Goal: Task Accomplishment & Management: Complete application form

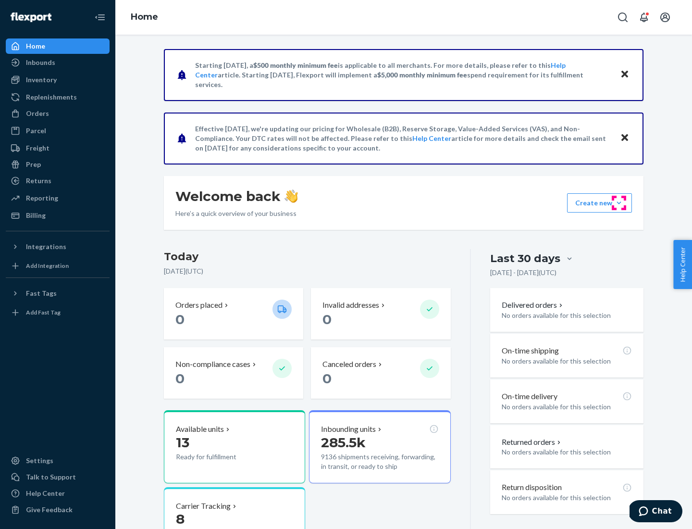
click at [619, 203] on button "Create new Create new inbound Create new order Create new product" at bounding box center [599, 202] width 65 height 19
click at [58, 62] on div "Inbounds" at bounding box center [58, 62] width 102 height 13
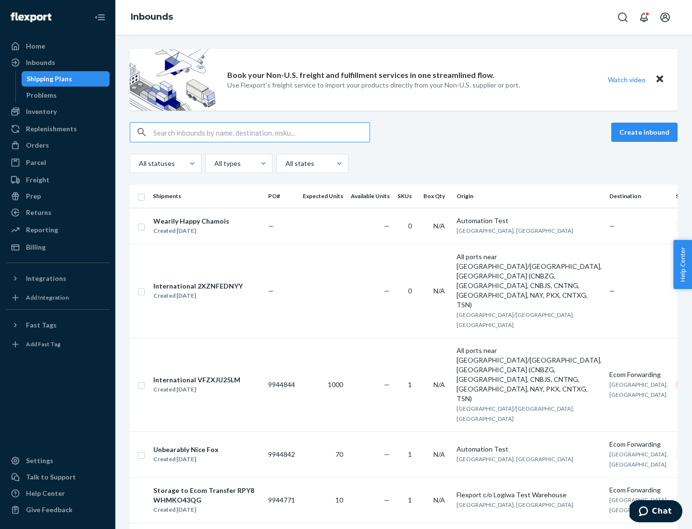
click at [646, 132] on button "Create inbound" at bounding box center [644, 132] width 66 height 19
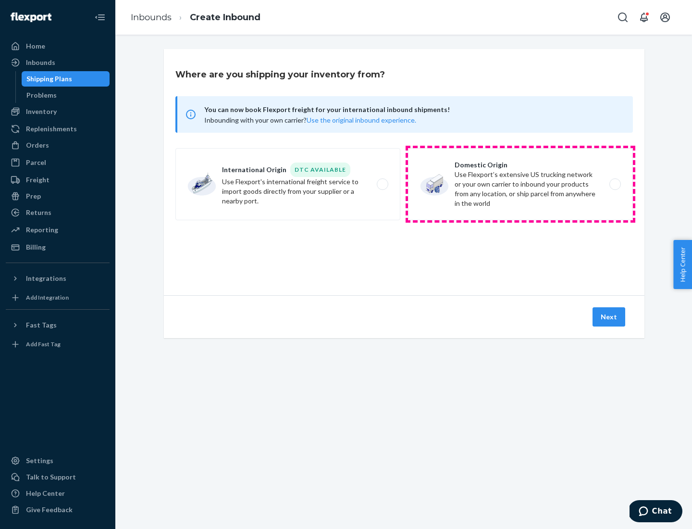
click at [521, 184] on label "Domestic Origin Use Flexport’s extensive US trucking network or your own carrie…" at bounding box center [520, 184] width 225 height 72
click at [615, 184] on input "Domestic Origin Use Flexport’s extensive US trucking network or your own carrie…" at bounding box center [618, 184] width 6 height 6
radio input "true"
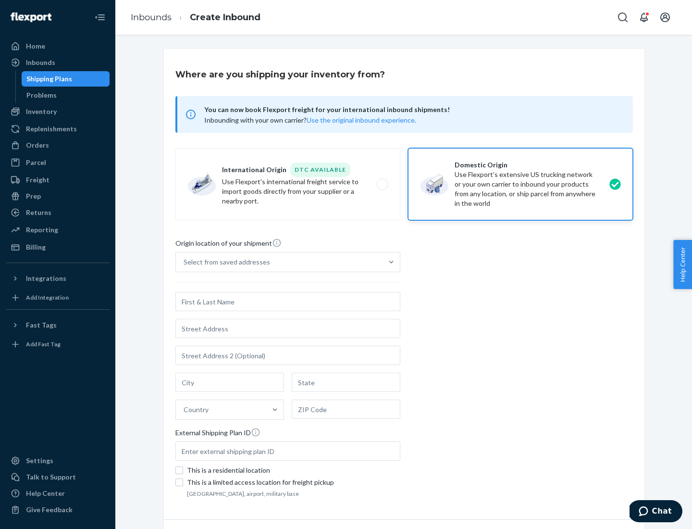
click at [224, 262] on div "Select from saved addresses" at bounding box center [227, 262] width 87 height 10
click at [185, 262] on input "Select from saved addresses" at bounding box center [184, 262] width 1 height 10
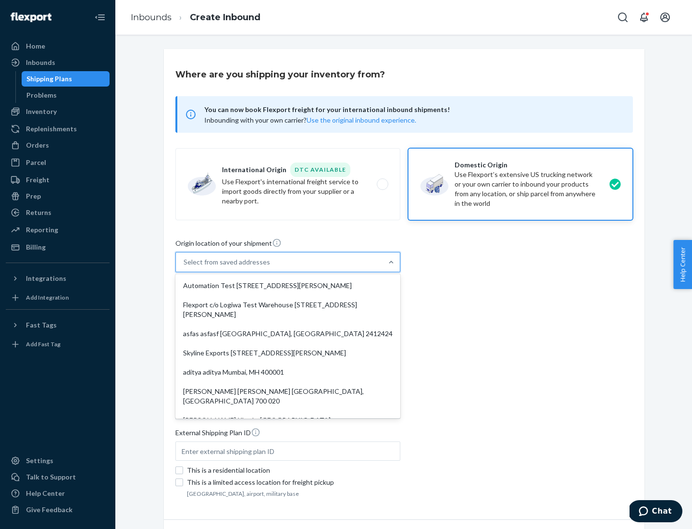
scroll to position [4, 0]
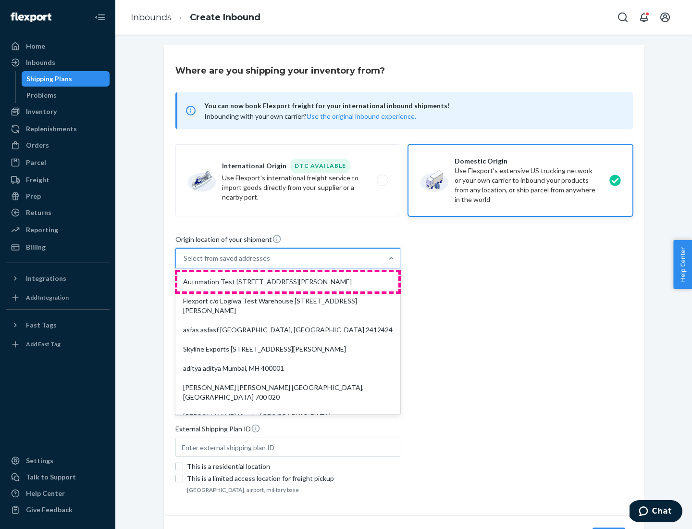
click at [288, 282] on div "Automation Test [STREET_ADDRESS][PERSON_NAME]" at bounding box center [287, 281] width 221 height 19
click at [185, 263] on input "option Automation Test [STREET_ADDRESS][PERSON_NAME]. 9 results available. Use …" at bounding box center [184, 258] width 1 height 10
type input "Automation Test"
type input "9th Floor"
type input "[GEOGRAPHIC_DATA]"
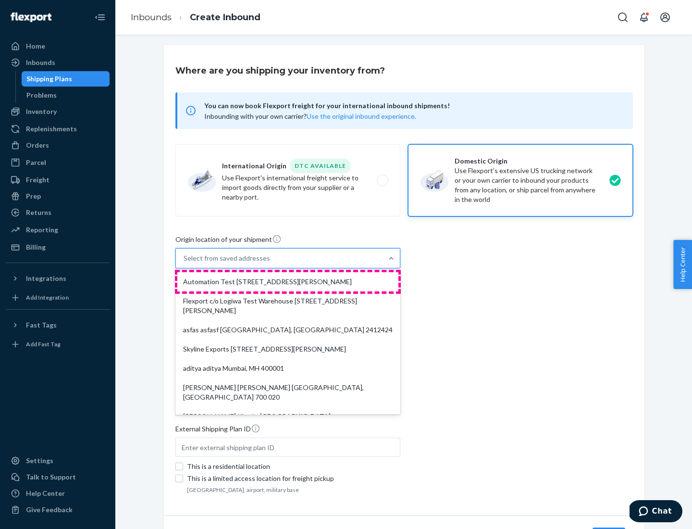
type input "CA"
type input "94104"
type input "[STREET_ADDRESS][PERSON_NAME]"
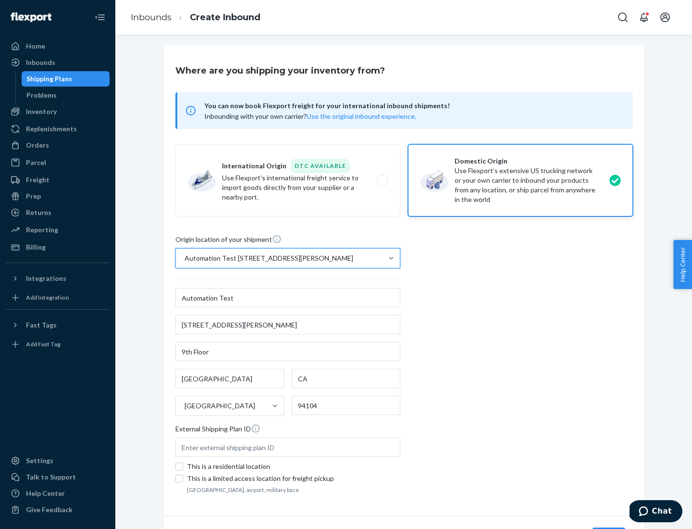
scroll to position [56, 0]
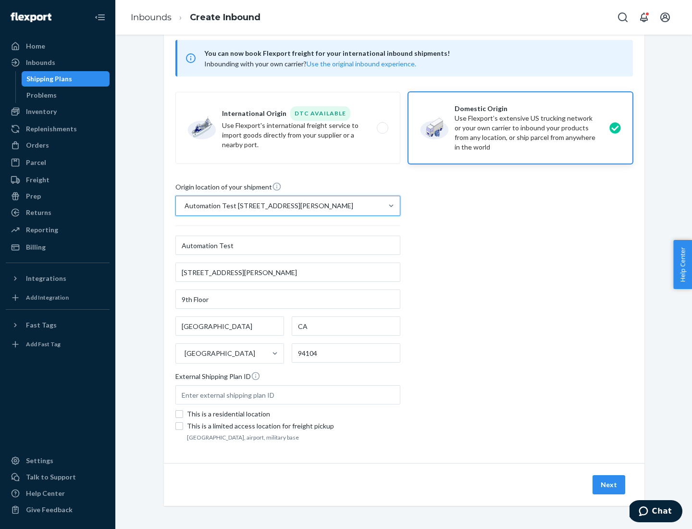
click at [609, 485] on button "Next" at bounding box center [609, 484] width 33 height 19
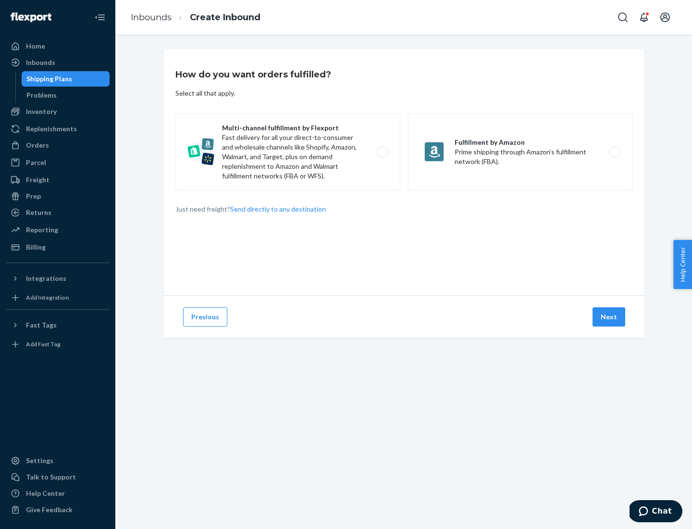
click at [288, 152] on label "Multi-channel fulfillment by Flexport Fast delivery for all your direct-to-cons…" at bounding box center [287, 151] width 225 height 77
click at [382, 152] on input "Multi-channel fulfillment by Flexport Fast delivery for all your direct-to-cons…" at bounding box center [385, 152] width 6 height 6
radio input "true"
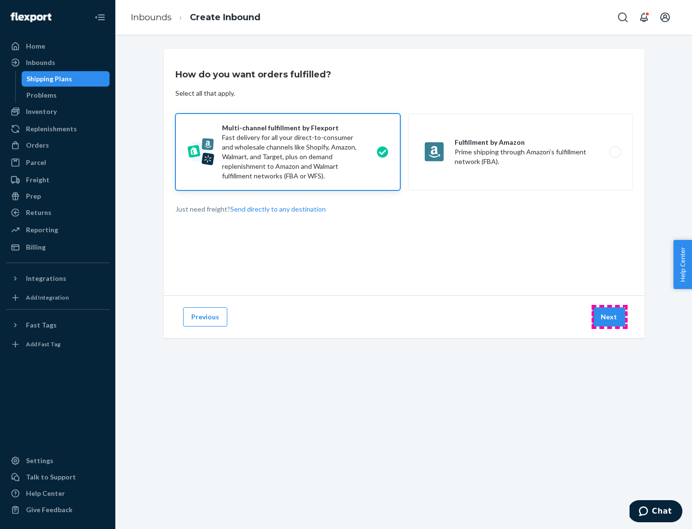
click at [609, 317] on button "Next" at bounding box center [609, 316] width 33 height 19
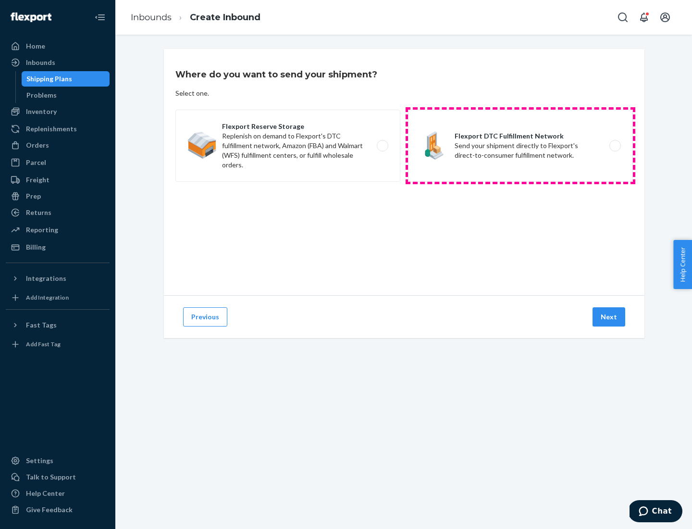
click at [521, 146] on label "Flexport DTC Fulfillment Network Send your shipment directly to Flexport's dire…" at bounding box center [520, 146] width 225 height 72
click at [615, 146] on input "Flexport DTC Fulfillment Network Send your shipment directly to Flexport's dire…" at bounding box center [618, 146] width 6 height 6
radio input "true"
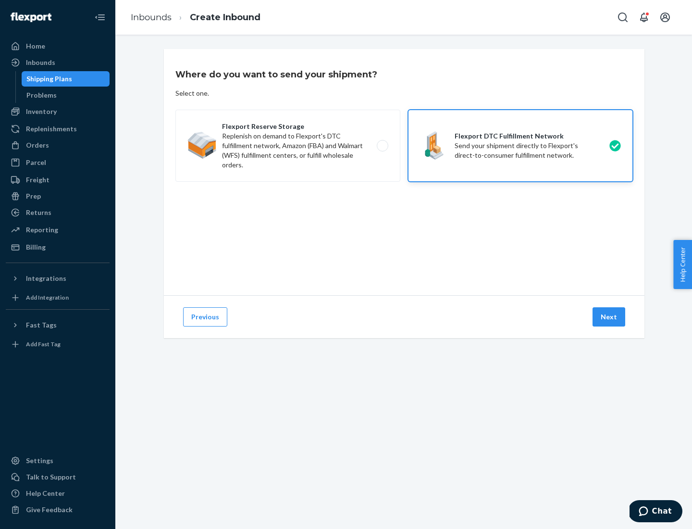
click at [609, 317] on button "Next" at bounding box center [609, 316] width 33 height 19
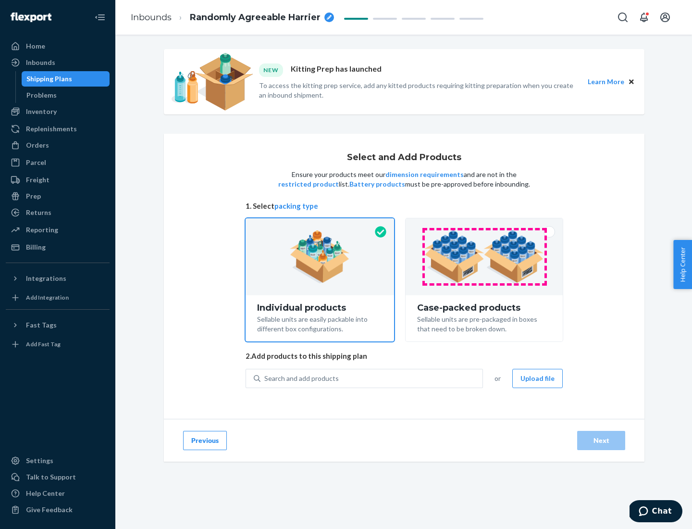
click at [485, 257] on img at bounding box center [484, 256] width 120 height 53
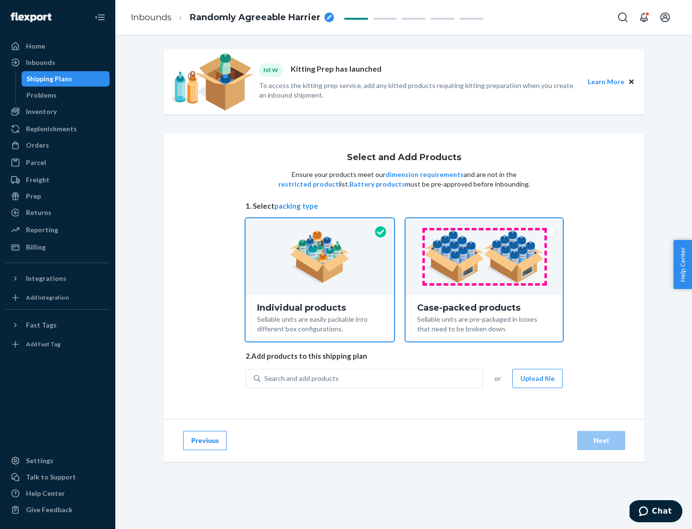
click at [485, 224] on input "Case-packed products Sellable units are pre-packaged in boxes that need to be b…" at bounding box center [484, 221] width 6 height 6
radio input "true"
radio input "false"
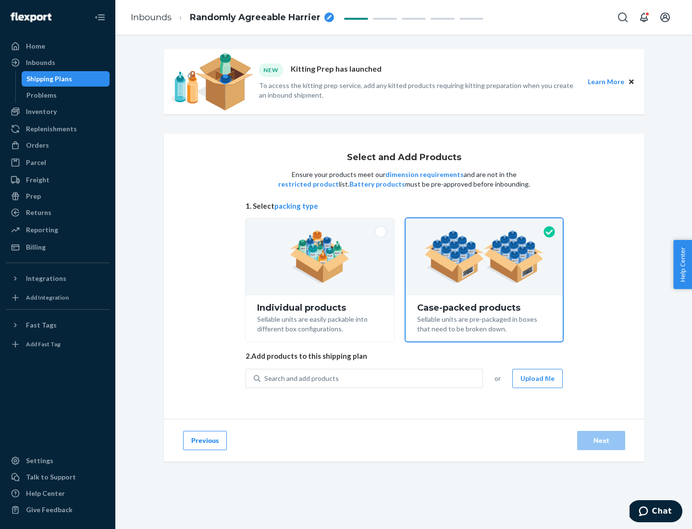
click at [372, 378] on div "Search and add products" at bounding box center [372, 378] width 222 height 17
click at [265, 378] on input "Search and add products" at bounding box center [264, 378] width 1 height 10
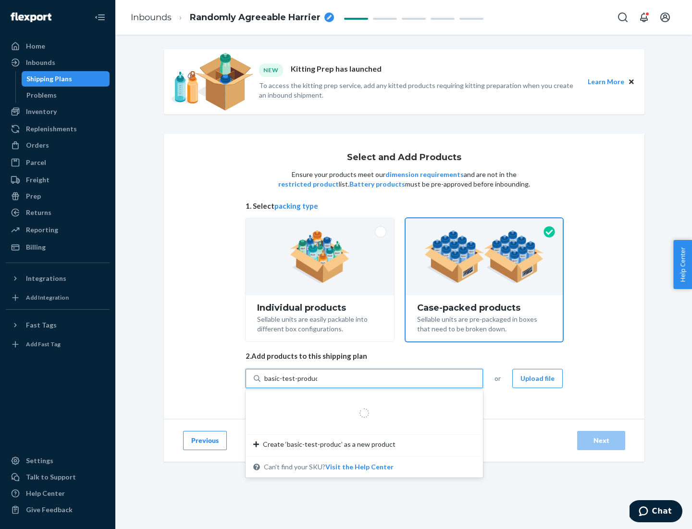
type input "basic-test-product-1"
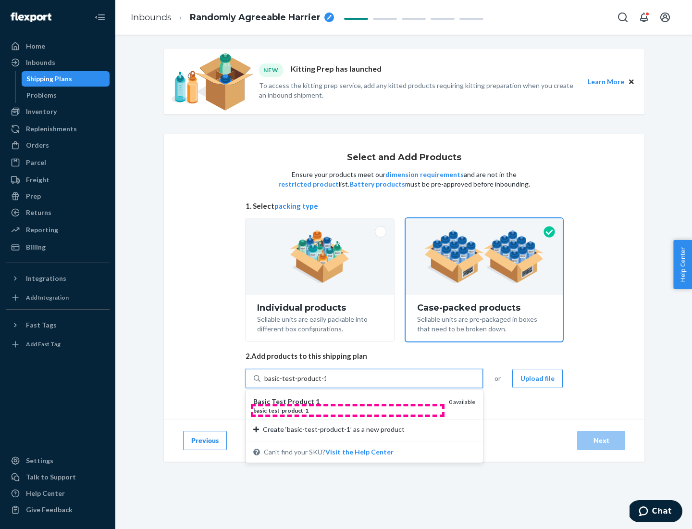
click at [348, 410] on div "basic - test - product - 1" at bounding box center [347, 410] width 188 height 8
click at [326, 383] on input "basic-test-product-1" at bounding box center [295, 378] width 62 height 10
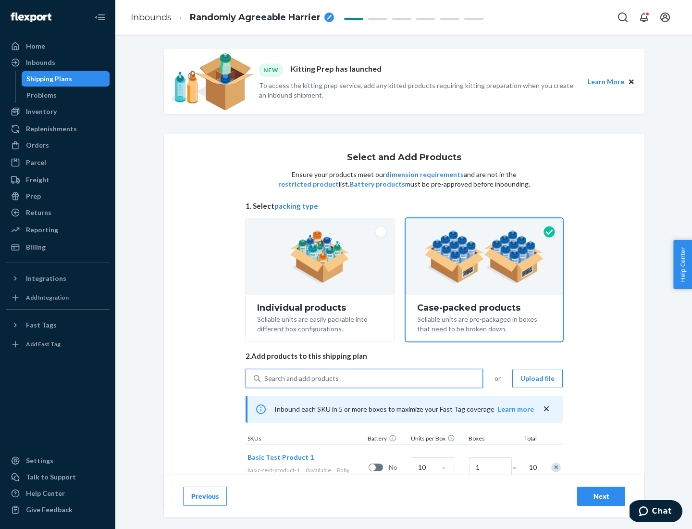
scroll to position [35, 0]
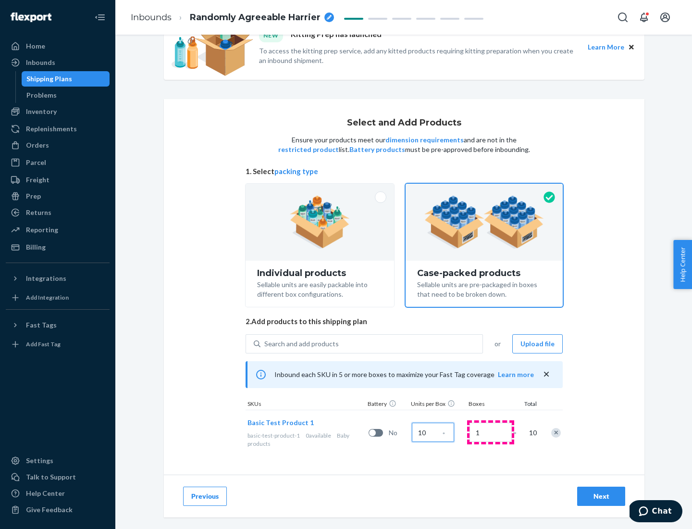
type input "10"
type input "7"
click at [601, 496] on div "Next" at bounding box center [601, 496] width 32 height 10
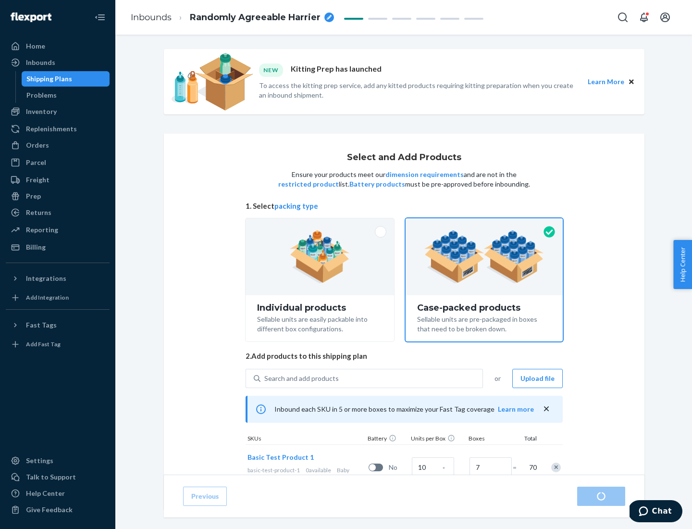
radio input "true"
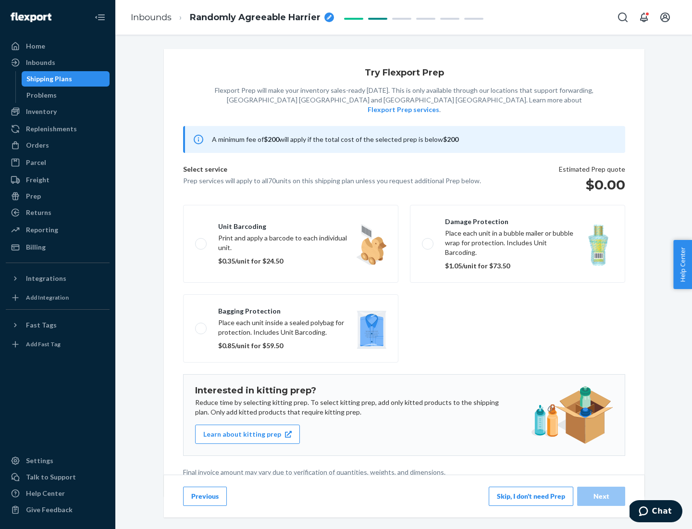
scroll to position [2, 0]
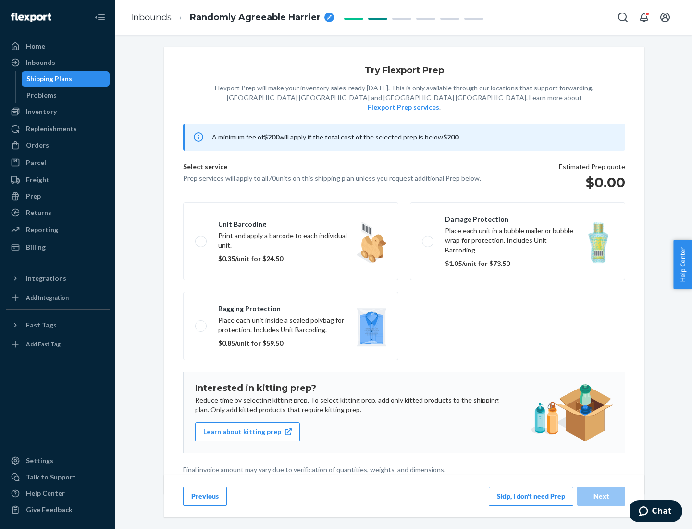
click at [291, 306] on label "Bagging protection Place each unit inside a sealed polybag for protection. Incl…" at bounding box center [290, 326] width 215 height 68
click at [201, 323] on input "Bagging protection Place each unit inside a sealed polybag for protection. Incl…" at bounding box center [198, 326] width 6 height 6
checkbox input "true"
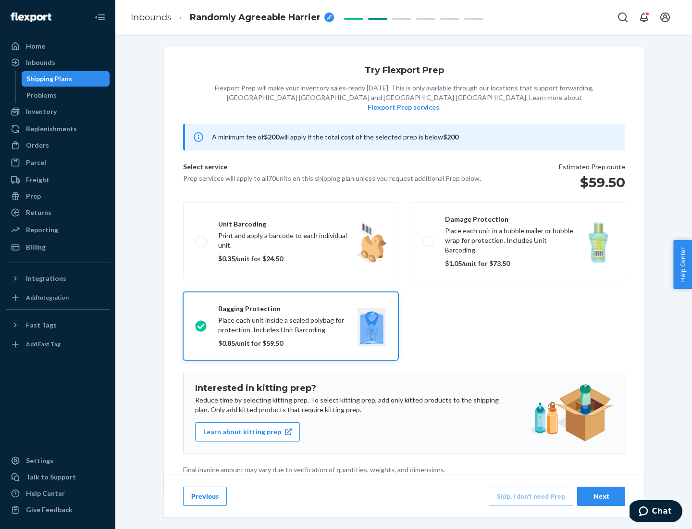
click at [601, 496] on div "Next" at bounding box center [601, 496] width 32 height 10
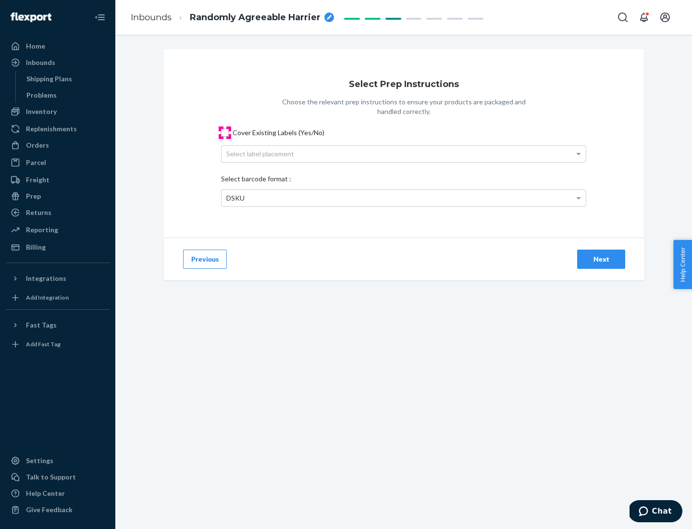
click at [225, 132] on input "Cover Existing Labels (Yes/No)" at bounding box center [225, 133] width 8 height 8
checkbox input "true"
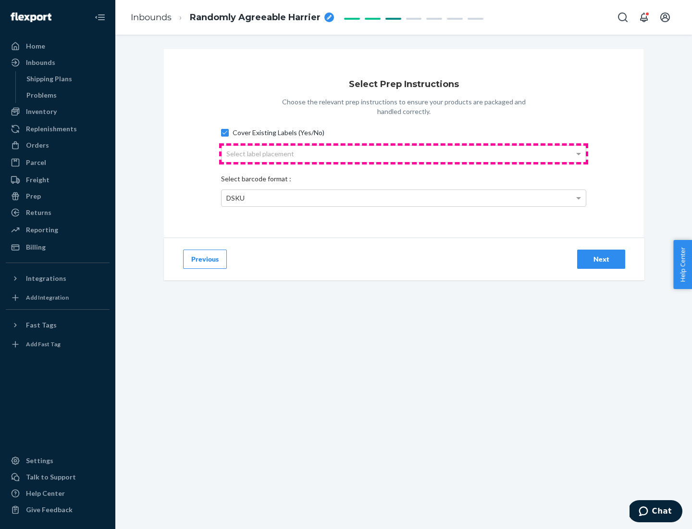
click at [404, 153] on div "Select label placement" at bounding box center [404, 154] width 364 height 16
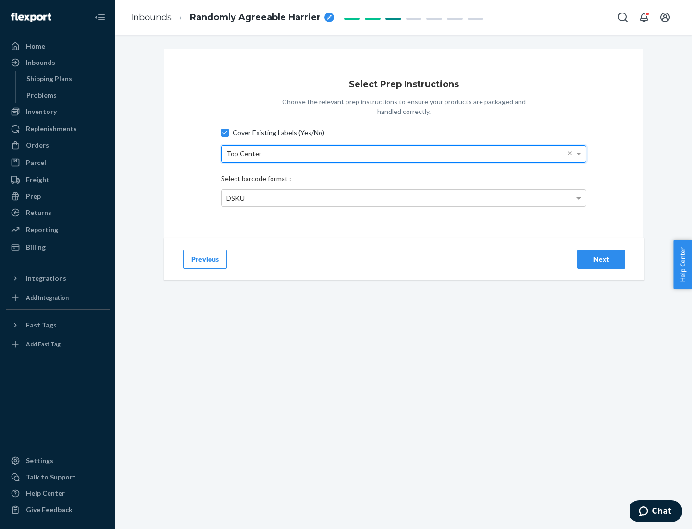
click at [404, 198] on div "DSKU" at bounding box center [404, 198] width 364 height 16
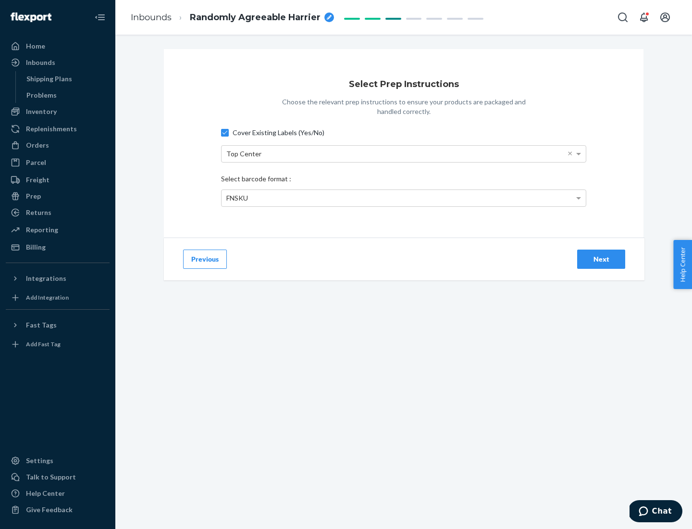
click at [601, 259] on div "Next" at bounding box center [601, 259] width 32 height 10
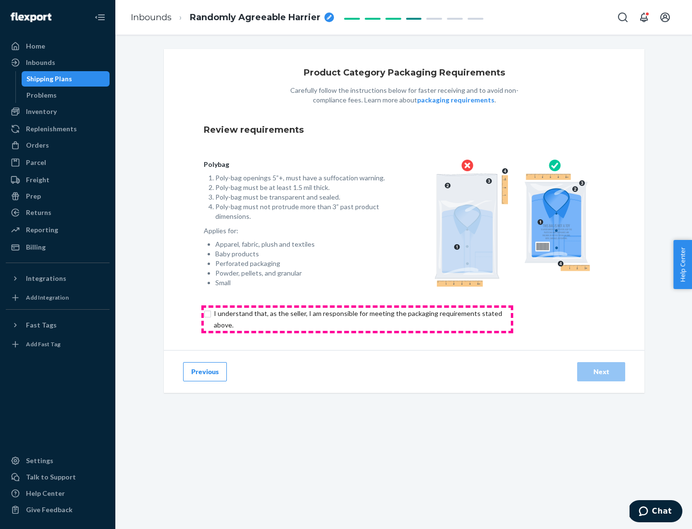
click at [357, 319] on input "checkbox" at bounding box center [364, 319] width 320 height 23
checkbox input "true"
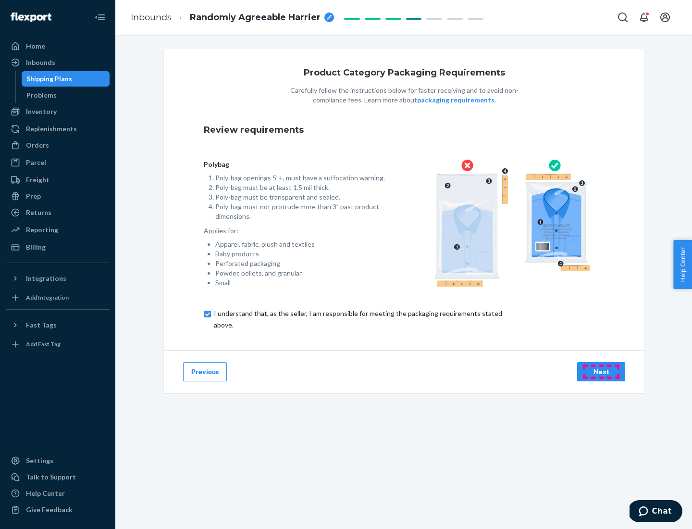
click at [601, 371] on div "Next" at bounding box center [601, 372] width 32 height 10
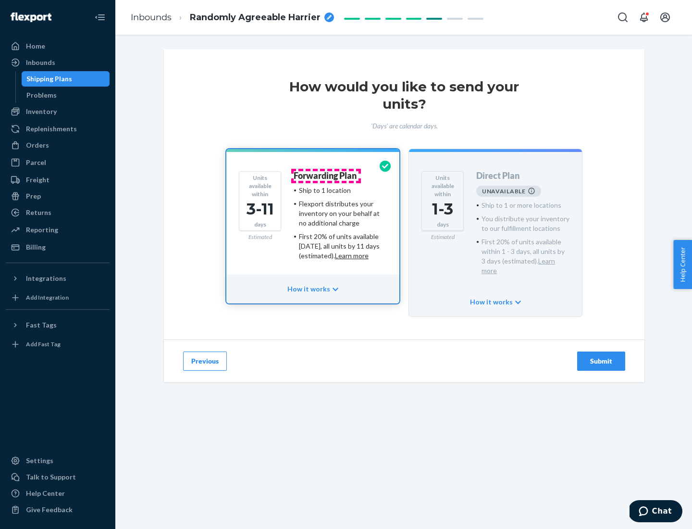
click at [326, 175] on h4 "Forwarding Plan" at bounding box center [325, 176] width 63 height 10
click at [601, 356] on div "Submit" at bounding box center [601, 361] width 32 height 10
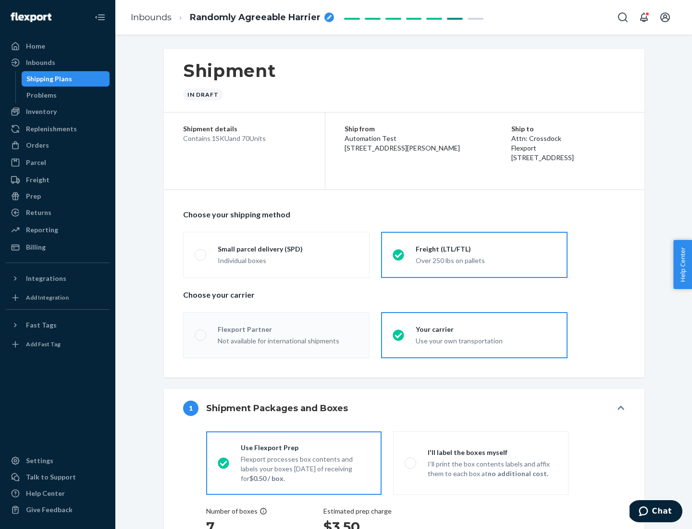
radio input "true"
radio input "false"
radio input "true"
radio input "false"
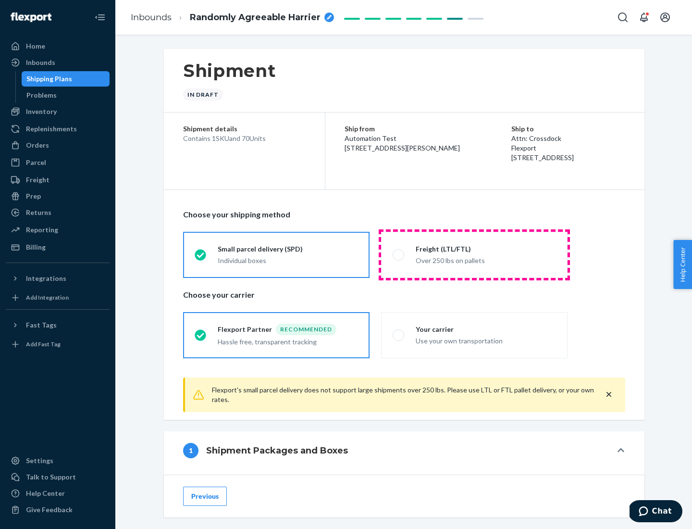
click at [474, 254] on div "Over 250 lbs on pallets" at bounding box center [486, 260] width 140 height 12
click at [399, 254] on input "Freight (LTL/FTL) Over 250 lbs on pallets" at bounding box center [396, 254] width 6 height 6
radio input "true"
radio input "false"
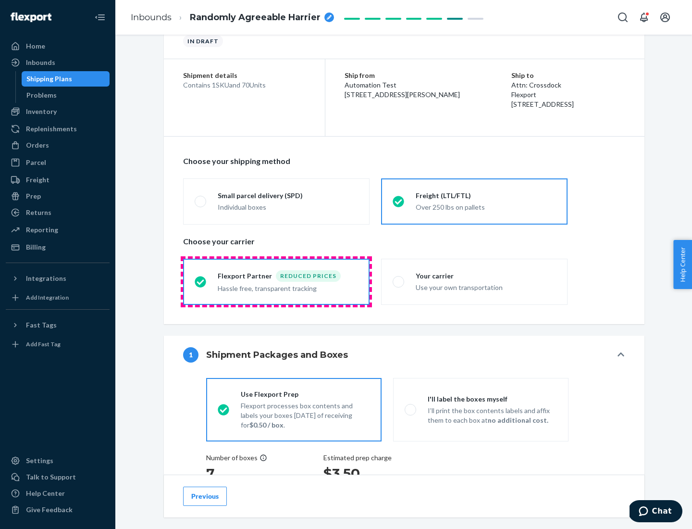
click at [276, 282] on div "Hassle free, transparent tracking" at bounding box center [288, 288] width 140 height 12
click at [201, 281] on input "Flexport Partner Reduced prices Hassle free, transparent tracking" at bounding box center [198, 281] width 6 height 6
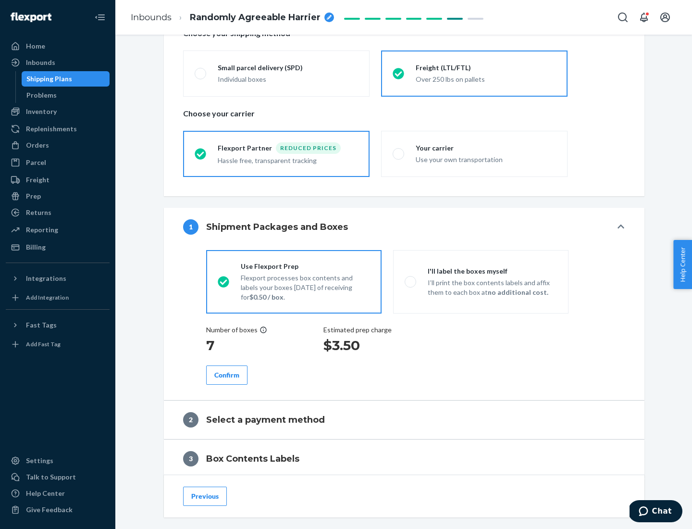
click at [481, 281] on p "I’ll print the box contents labels and affix them to each box at no additional …" at bounding box center [492, 287] width 129 height 19
click at [411, 281] on input "I'll label the boxes myself I’ll print the box contents labels and affix them t…" at bounding box center [408, 281] width 6 height 6
radio input "true"
radio input "false"
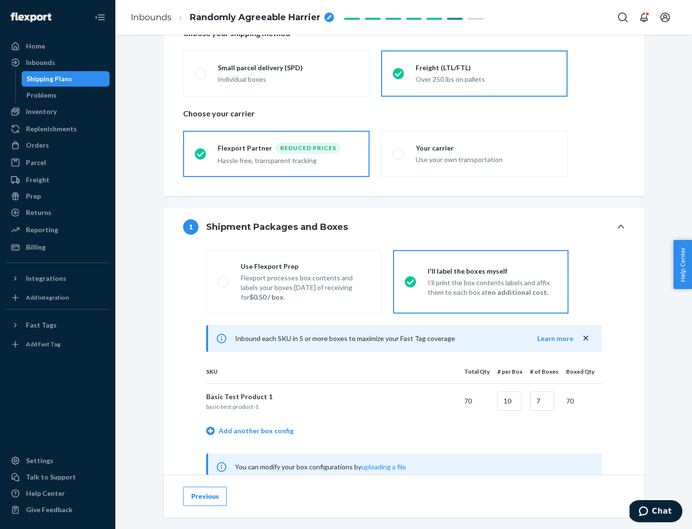
scroll to position [300, 0]
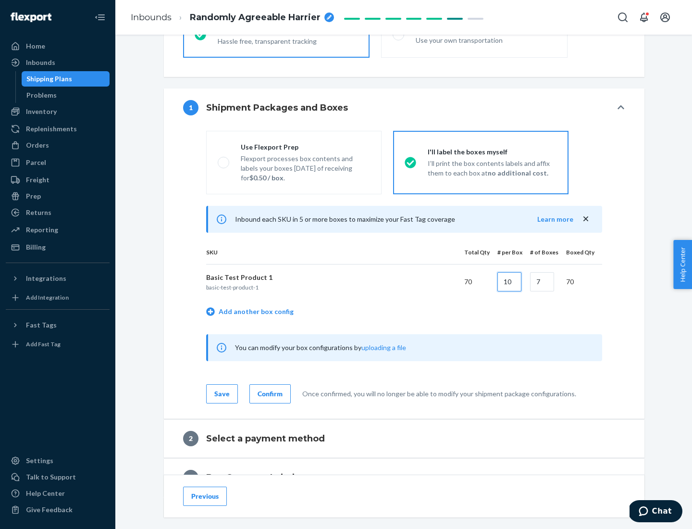
type input "10"
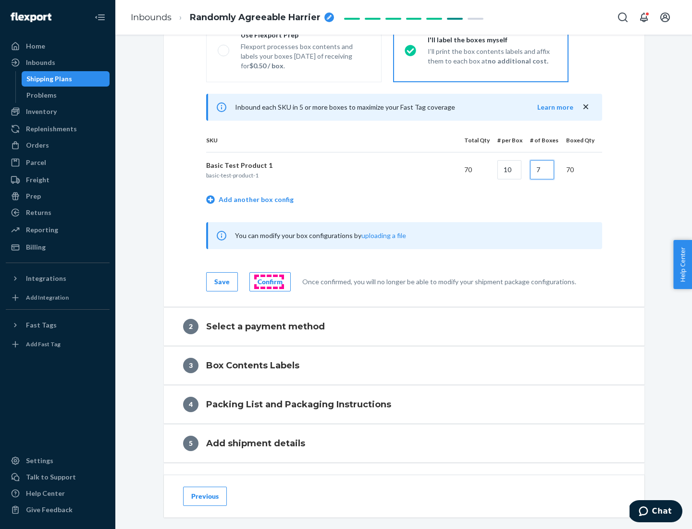
type input "7"
click at [269, 281] on div "Confirm" at bounding box center [270, 282] width 25 height 10
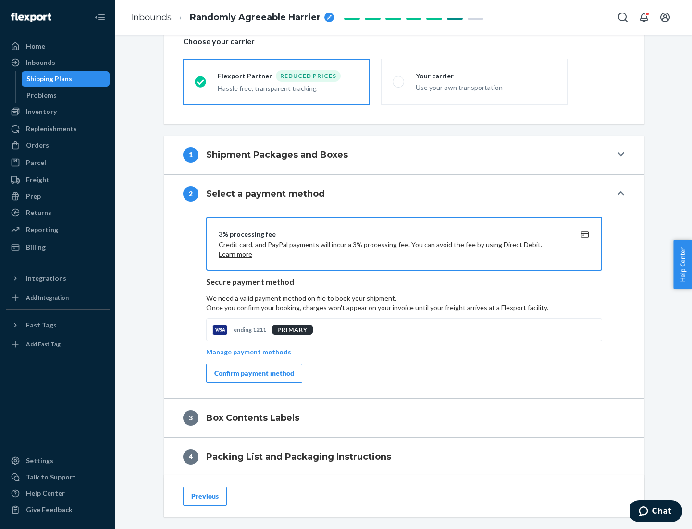
scroll to position [345, 0]
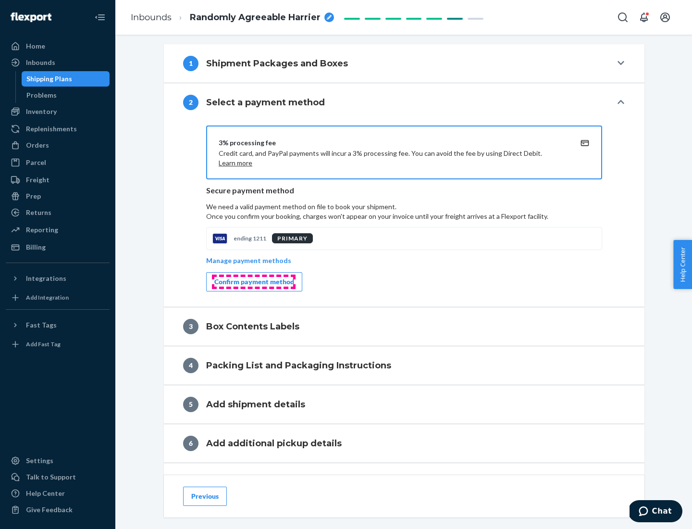
click at [253, 282] on div "Confirm payment method" at bounding box center [254, 282] width 80 height 10
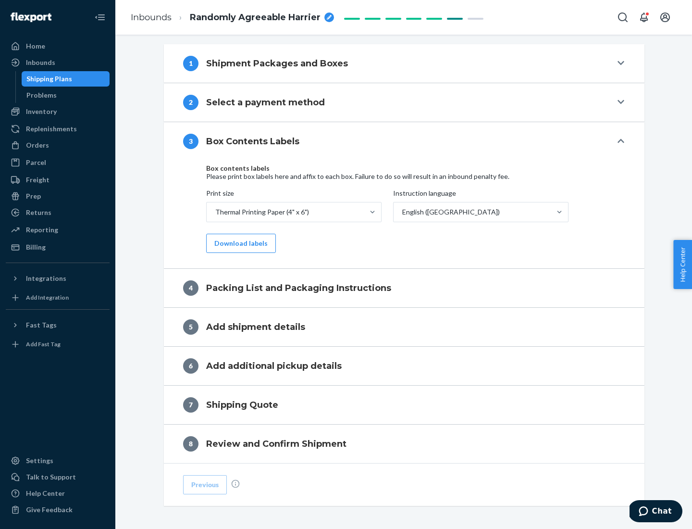
scroll to position [306, 0]
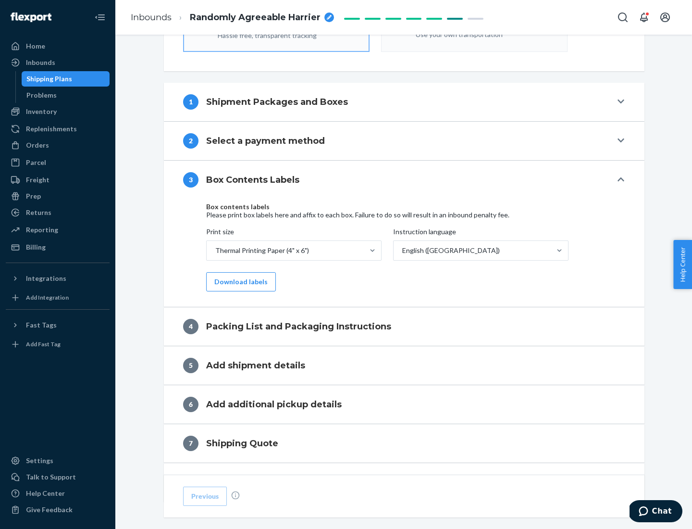
click at [239, 282] on button "Download labels" at bounding box center [241, 281] width 70 height 19
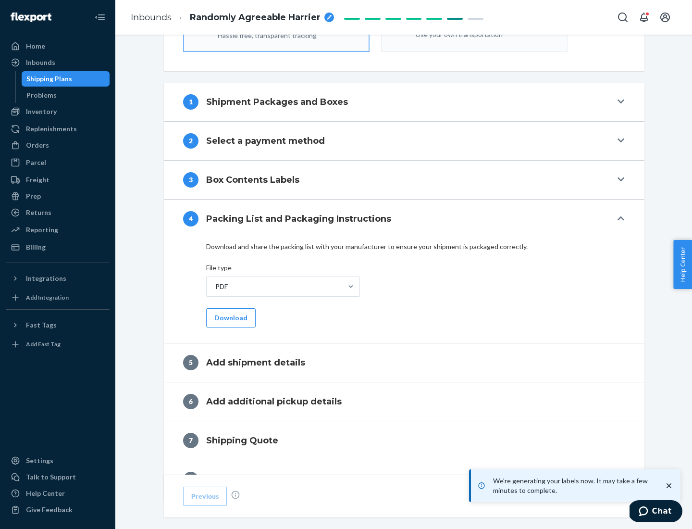
scroll to position [342, 0]
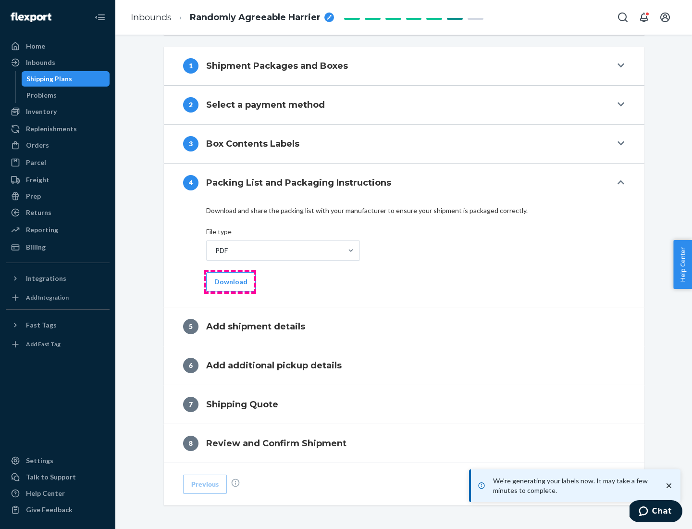
click at [230, 281] on button "Download" at bounding box center [231, 281] width 50 height 19
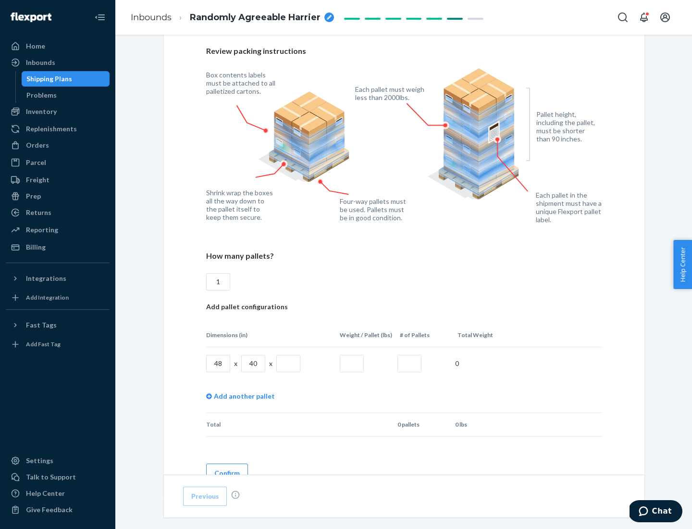
scroll to position [698, 0]
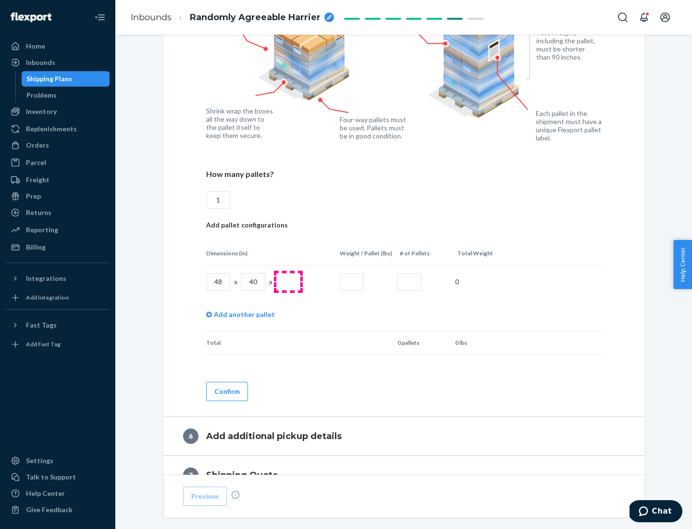
type input "1"
type input "40"
type input "200"
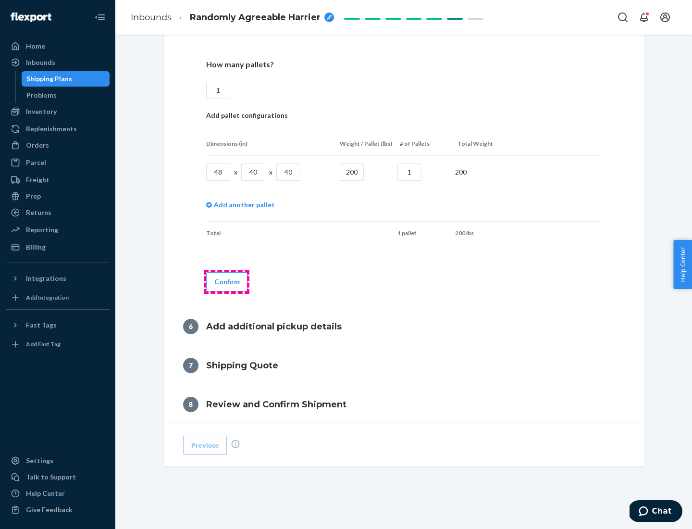
type input "1"
click at [226, 281] on button "Confirm" at bounding box center [227, 281] width 42 height 19
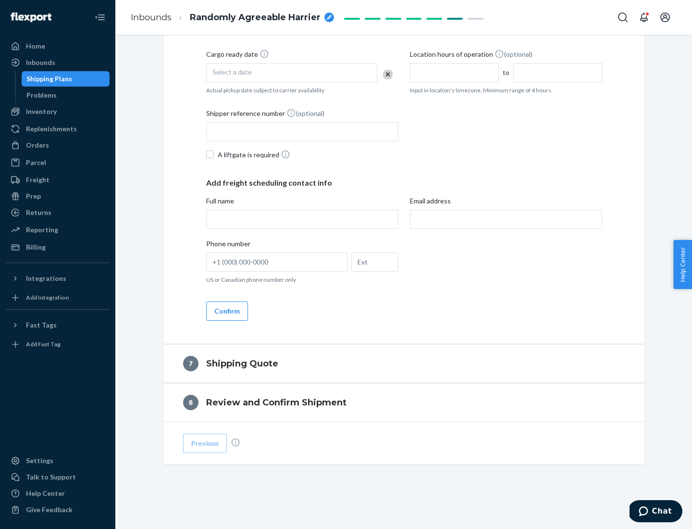
scroll to position [368, 0]
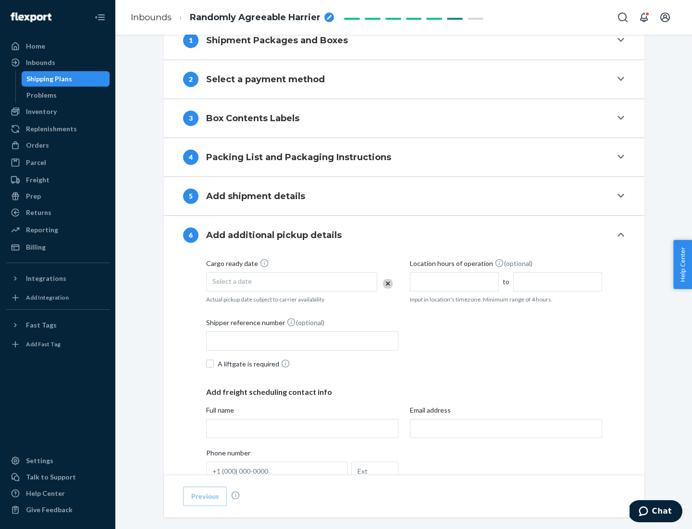
click at [292, 281] on div "Select a date" at bounding box center [291, 281] width 171 height 19
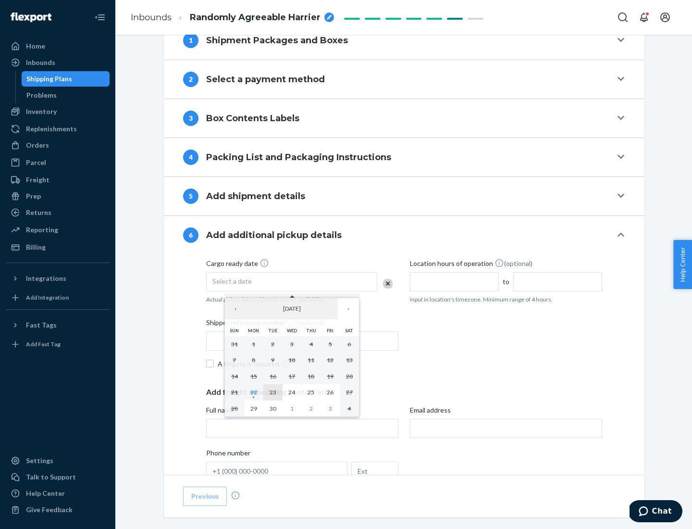
click at [273, 392] on abbr "23" at bounding box center [273, 391] width 7 height 7
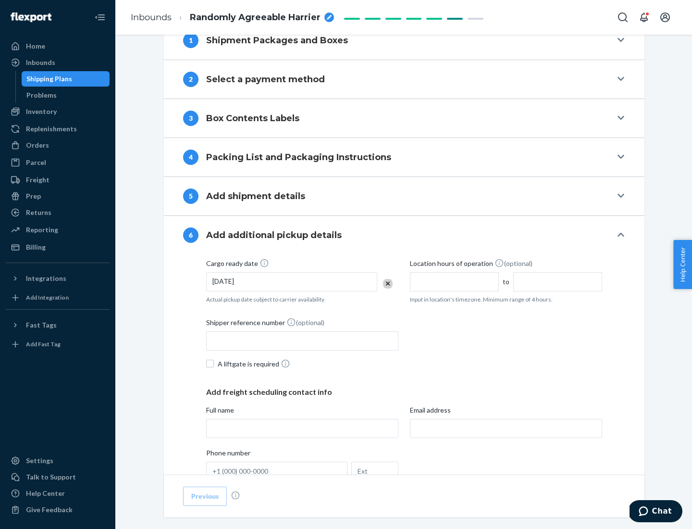
scroll to position [514, 0]
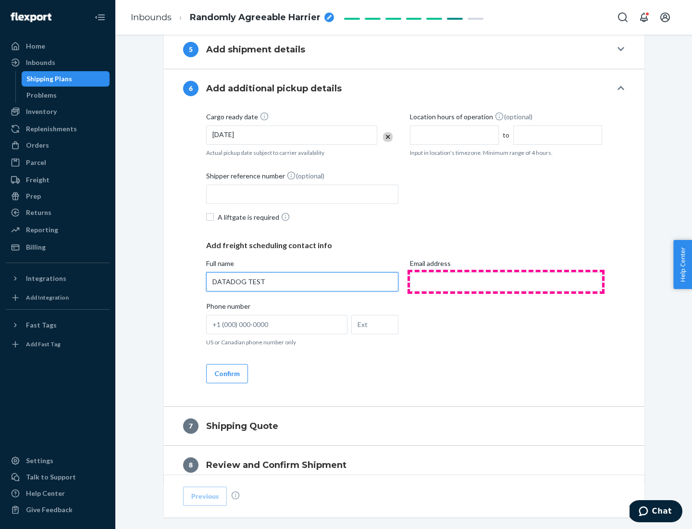
type input "DATADOG TEST"
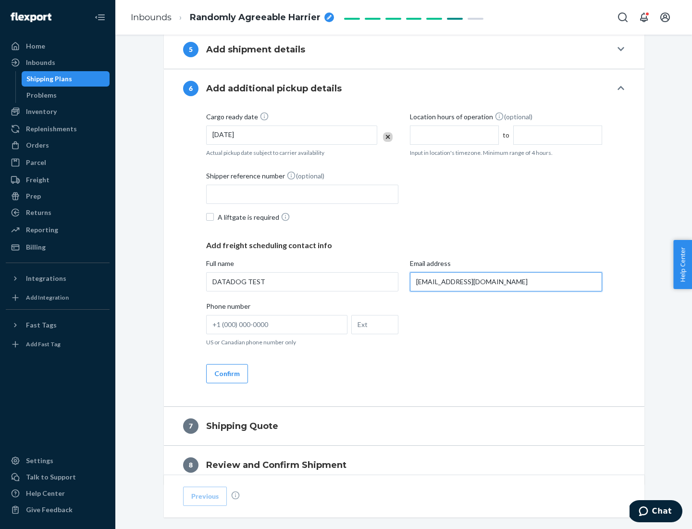
scroll to position [557, 0]
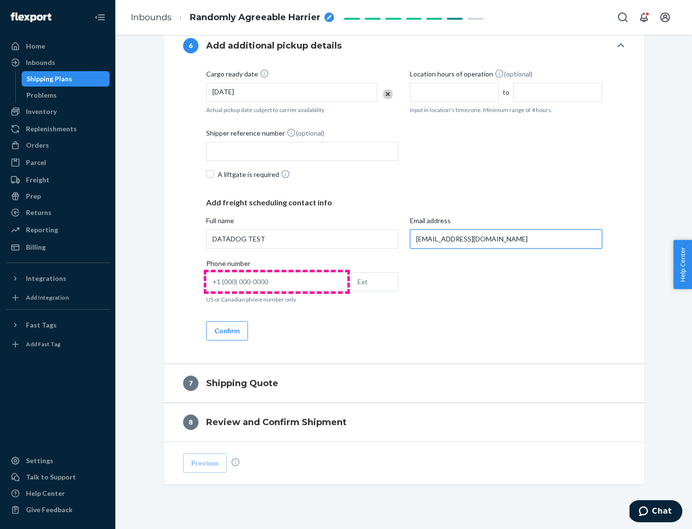
type input "[EMAIL_ADDRESS][DOMAIN_NAME]"
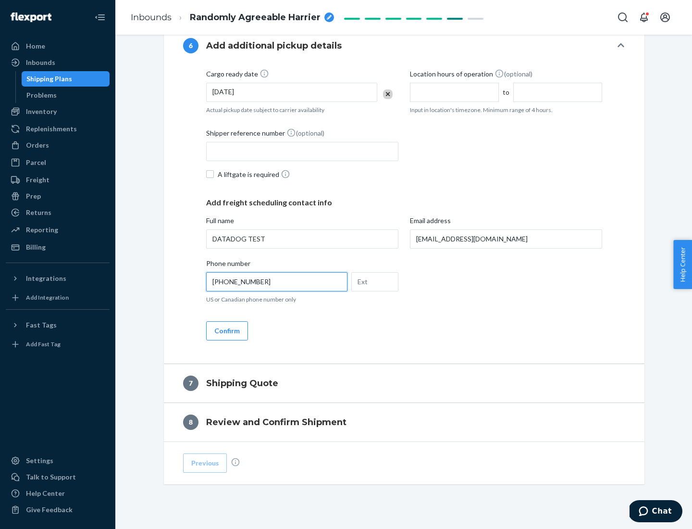
scroll to position [577, 0]
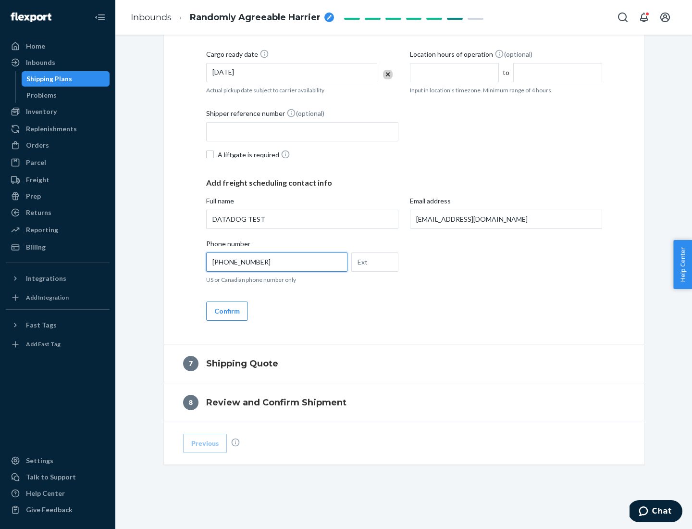
type input "[PHONE_NUMBER]"
click at [226, 311] on button "Confirm" at bounding box center [227, 310] width 42 height 19
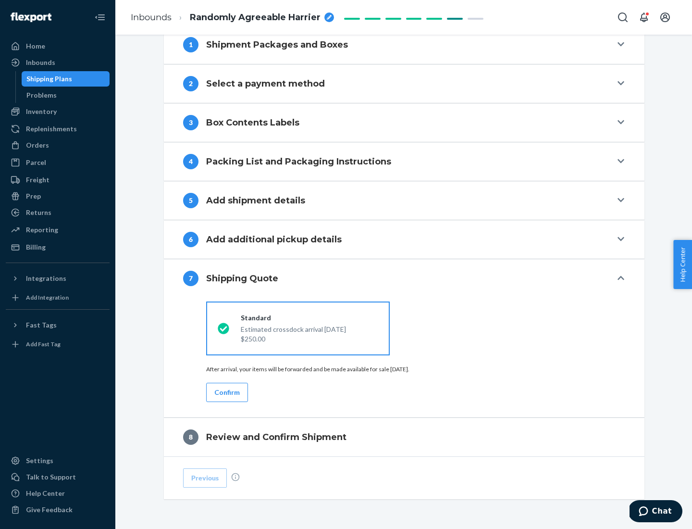
scroll to position [398, 0]
